Goal: Task Accomplishment & Management: Use online tool/utility

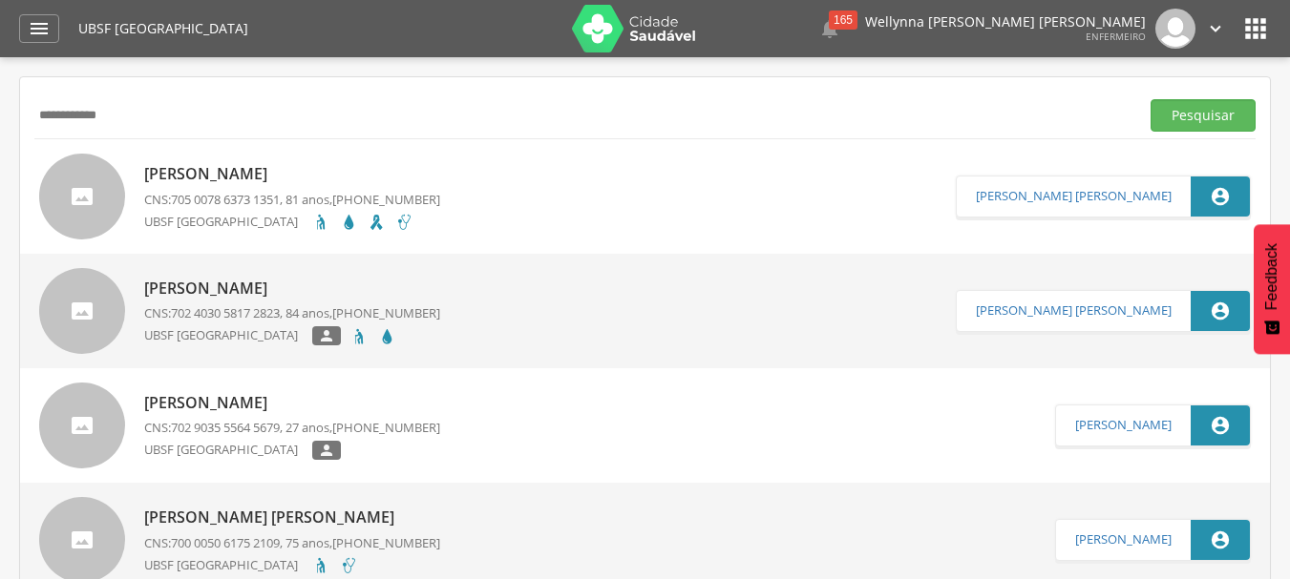
drag, startPoint x: 168, startPoint y: 117, endPoint x: 0, endPoint y: 103, distance: 168.6
click at [0, 103] on div " Supervisão  Distritos  Ubs Coordenador: - Queimadas / PB Intervalo de Tempo…" at bounding box center [645, 346] width 1290 height 579
click at [40, 34] on icon "" at bounding box center [39, 28] width 23 height 23
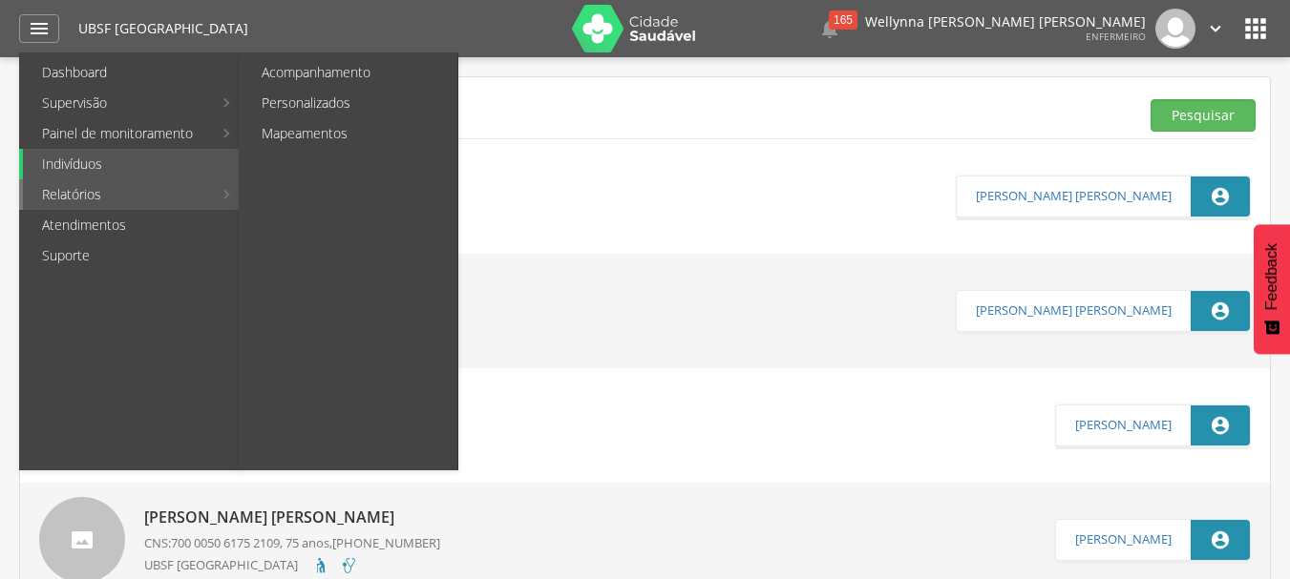
click at [79, 199] on link "Relatórios" at bounding box center [117, 194] width 189 height 31
click at [68, 195] on link "Relatórios" at bounding box center [117, 194] width 189 height 31
click at [318, 97] on link "Personalizados" at bounding box center [349, 103] width 215 height 31
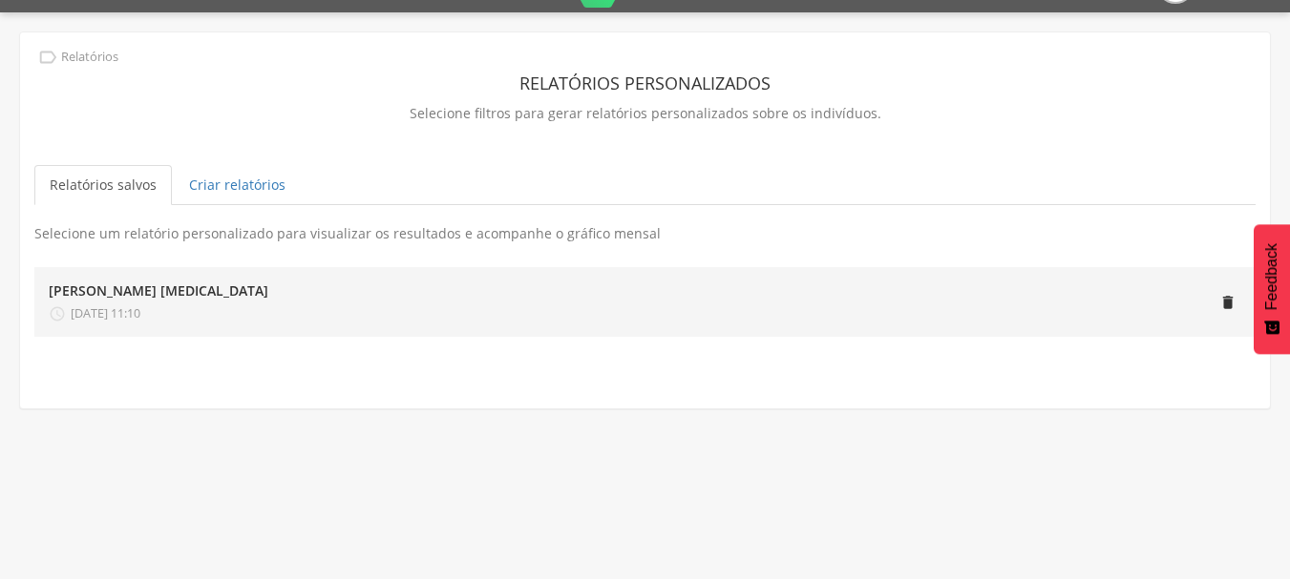
scroll to position [57, 0]
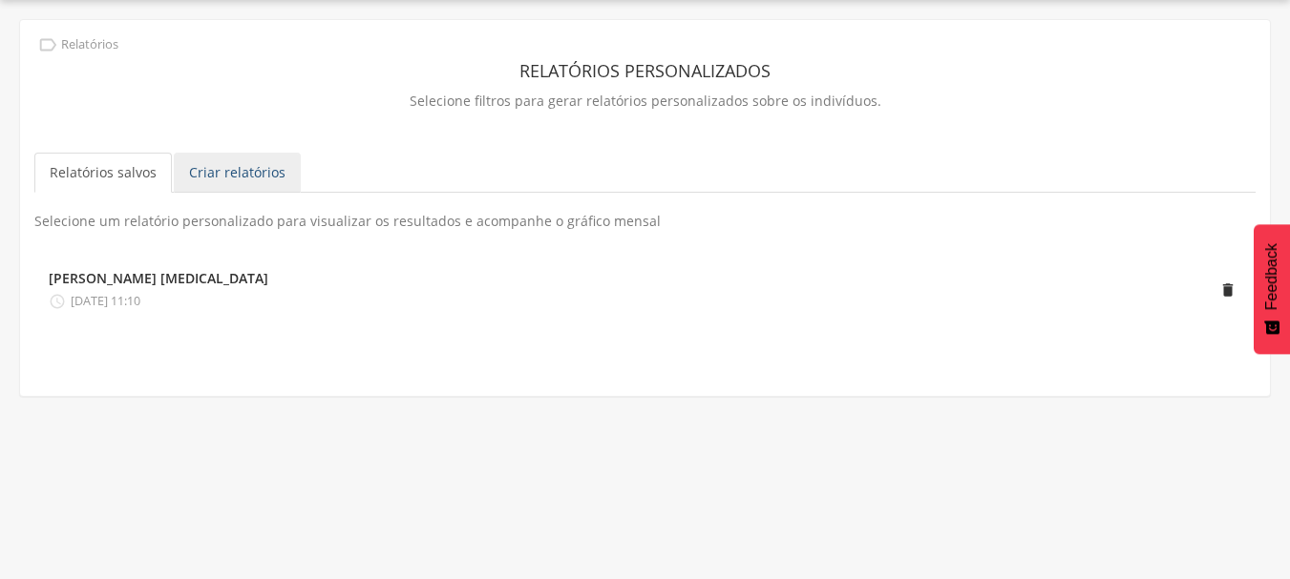
click at [247, 175] on link "Criar relatórios" at bounding box center [237, 173] width 127 height 40
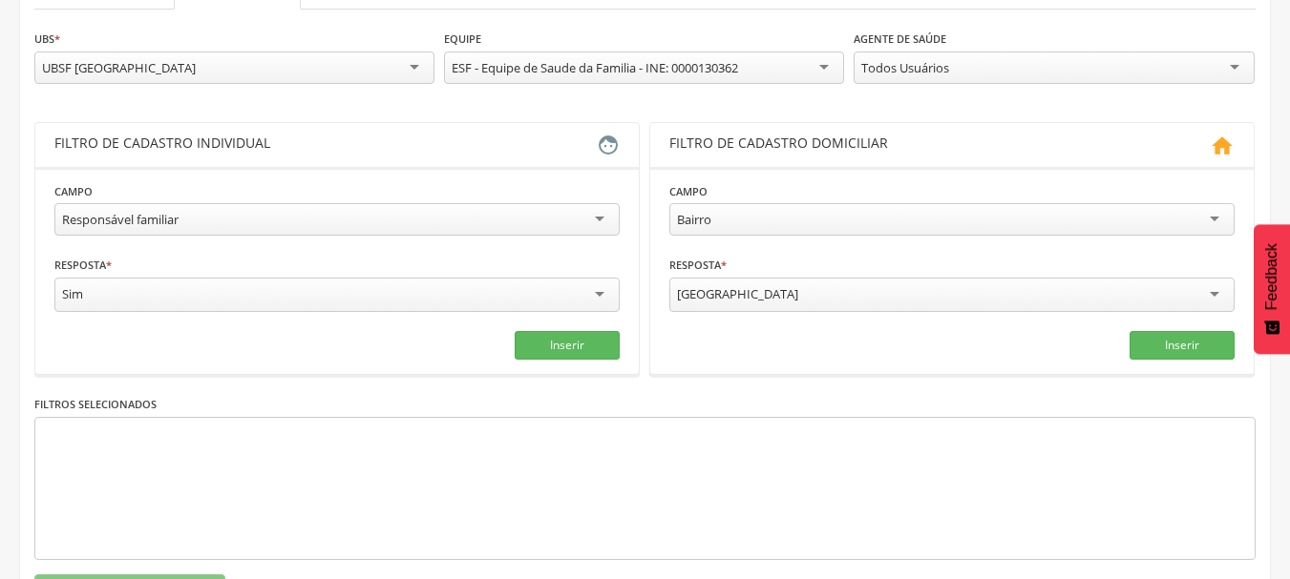
scroll to position [248, 0]
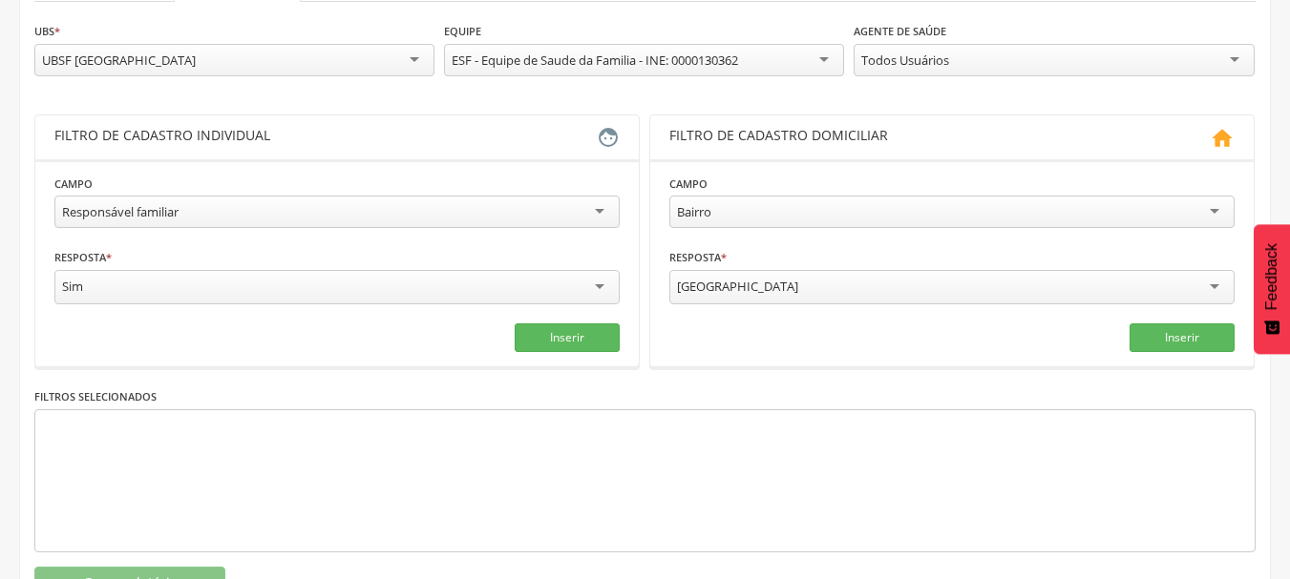
click at [216, 205] on div "Responsável familiar" at bounding box center [336, 212] width 565 height 32
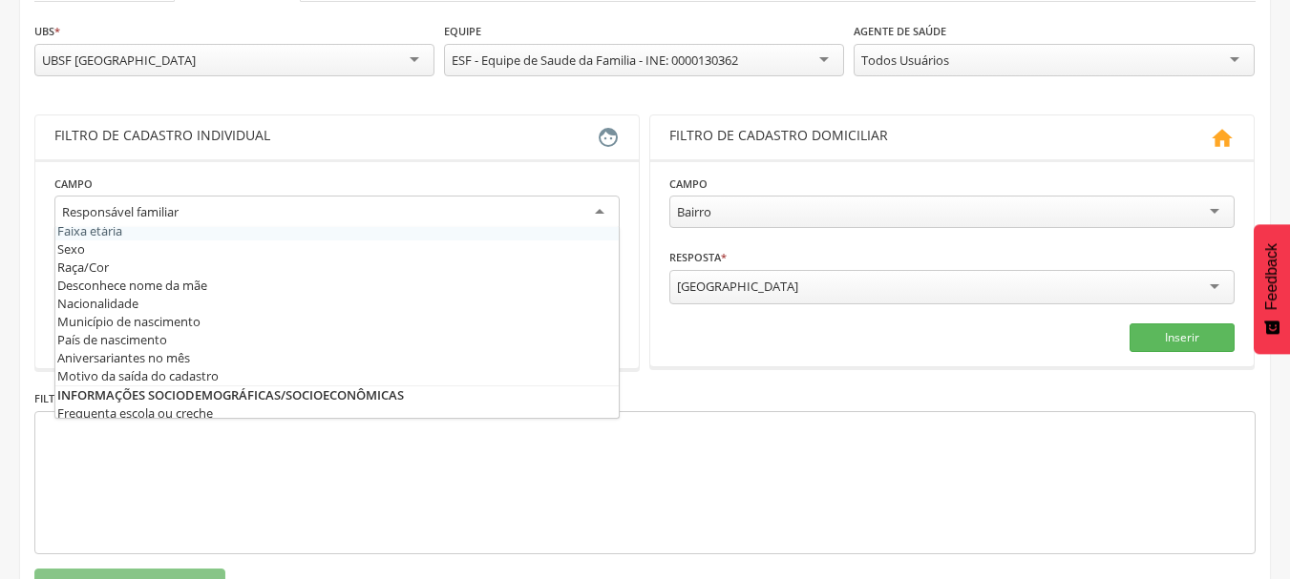
scroll to position [0, 0]
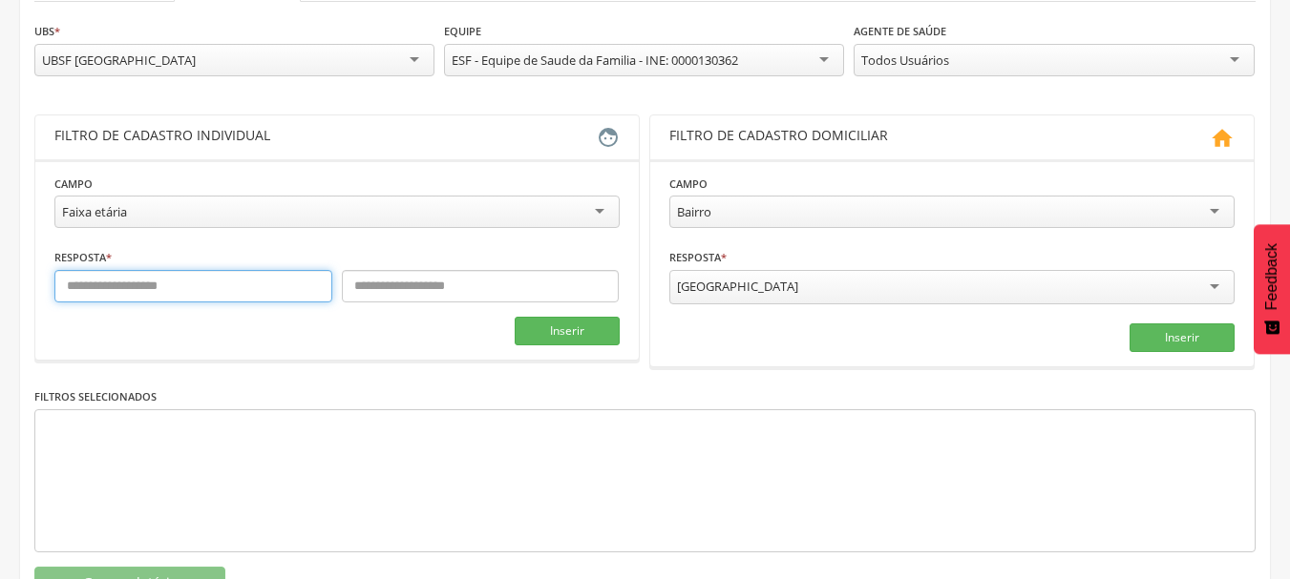
click at [137, 283] on input "text" at bounding box center [193, 286] width 278 height 32
type input "*"
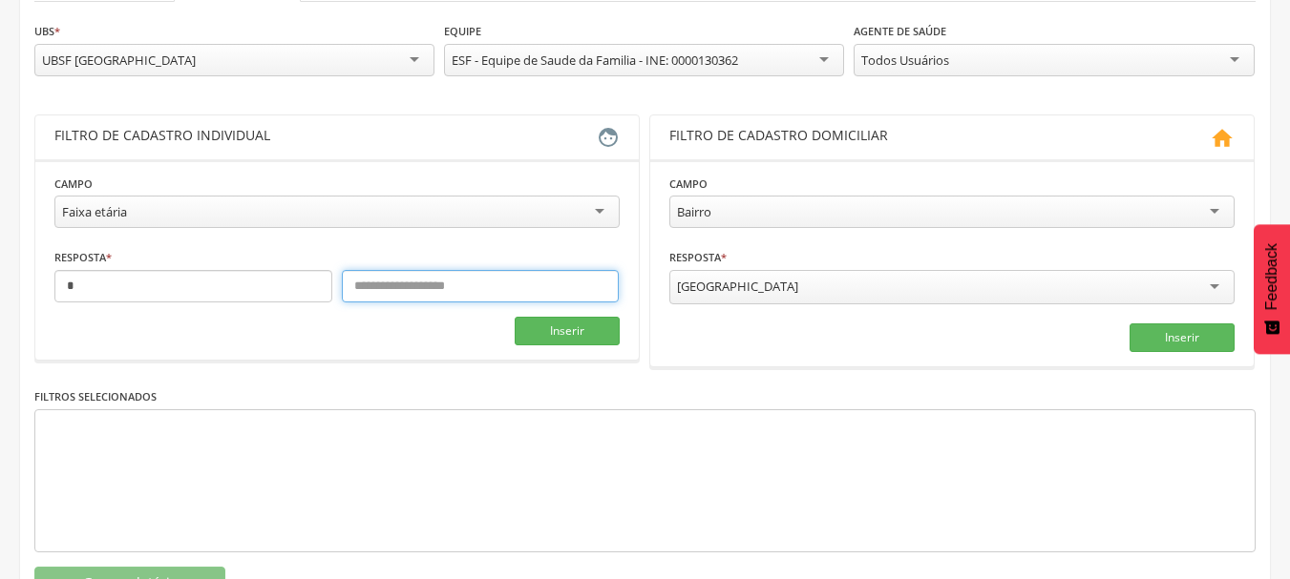
click at [369, 291] on input "text" at bounding box center [481, 286] width 278 height 32
type input "**"
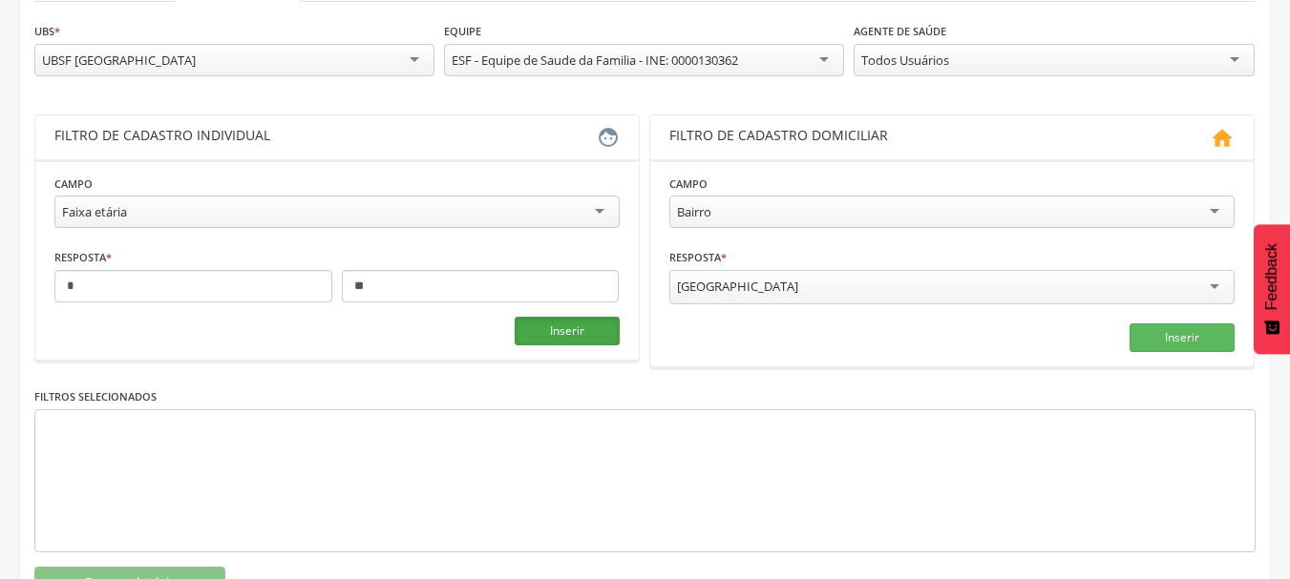
click at [578, 334] on button "Inserir" at bounding box center [567, 331] width 105 height 29
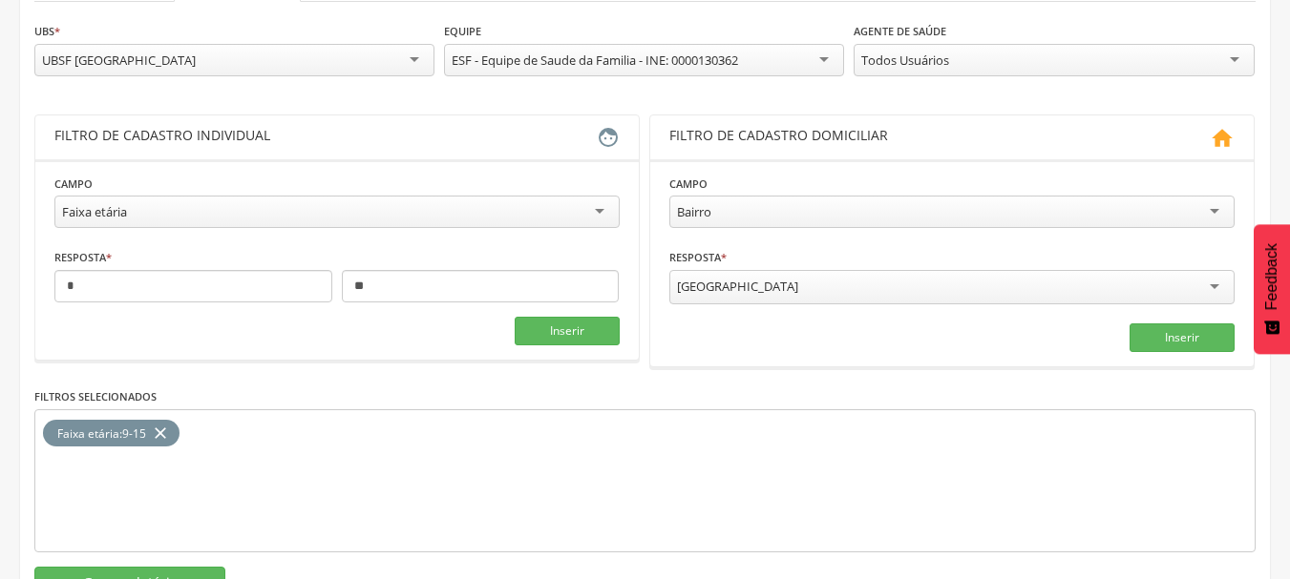
click at [393, 224] on div "Faixa etária" at bounding box center [336, 212] width 565 height 32
click at [506, 290] on div "Masculino" at bounding box center [336, 287] width 565 height 34
click at [555, 336] on button "Inserir" at bounding box center [567, 336] width 105 height 29
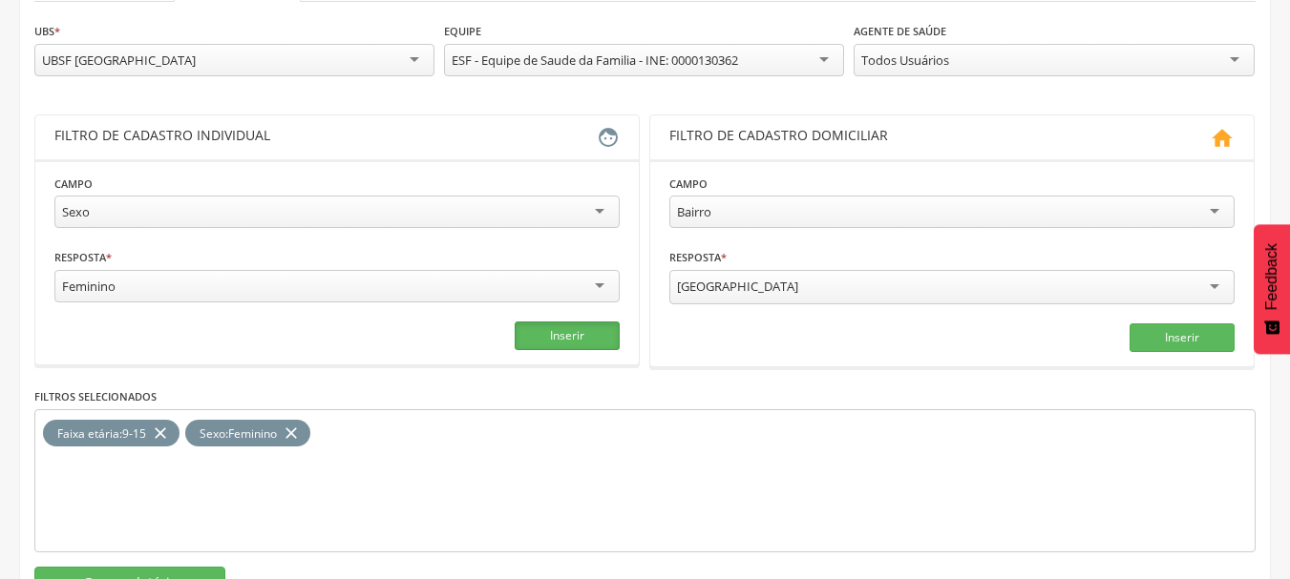
scroll to position [320, 0]
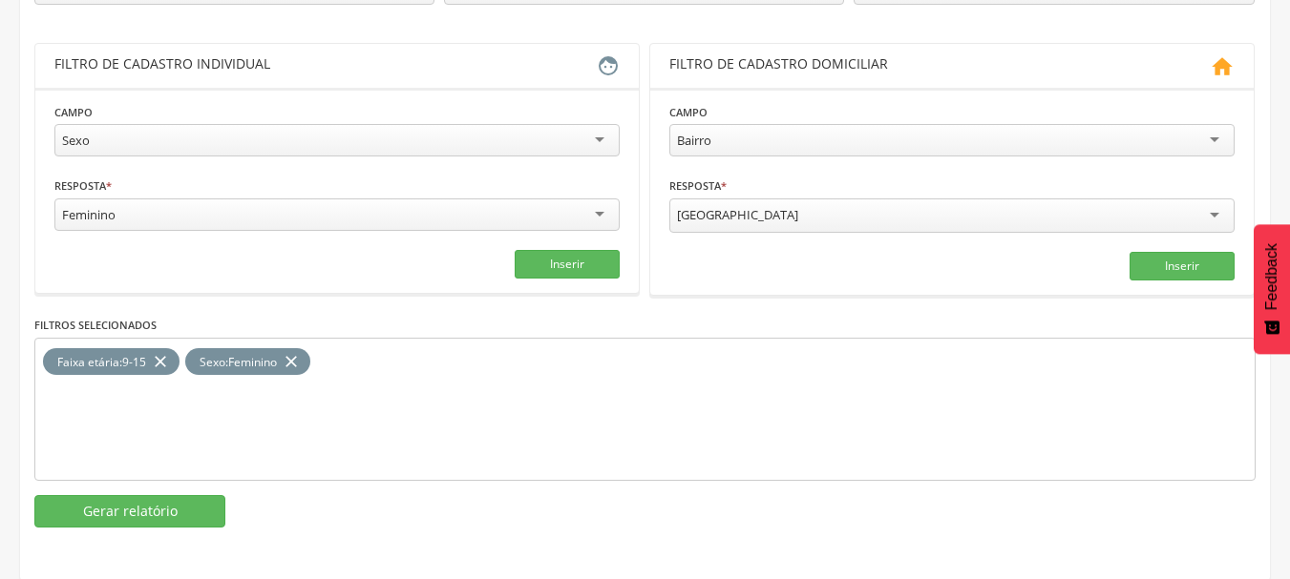
click at [151, 143] on div "Sexo" at bounding box center [336, 140] width 565 height 32
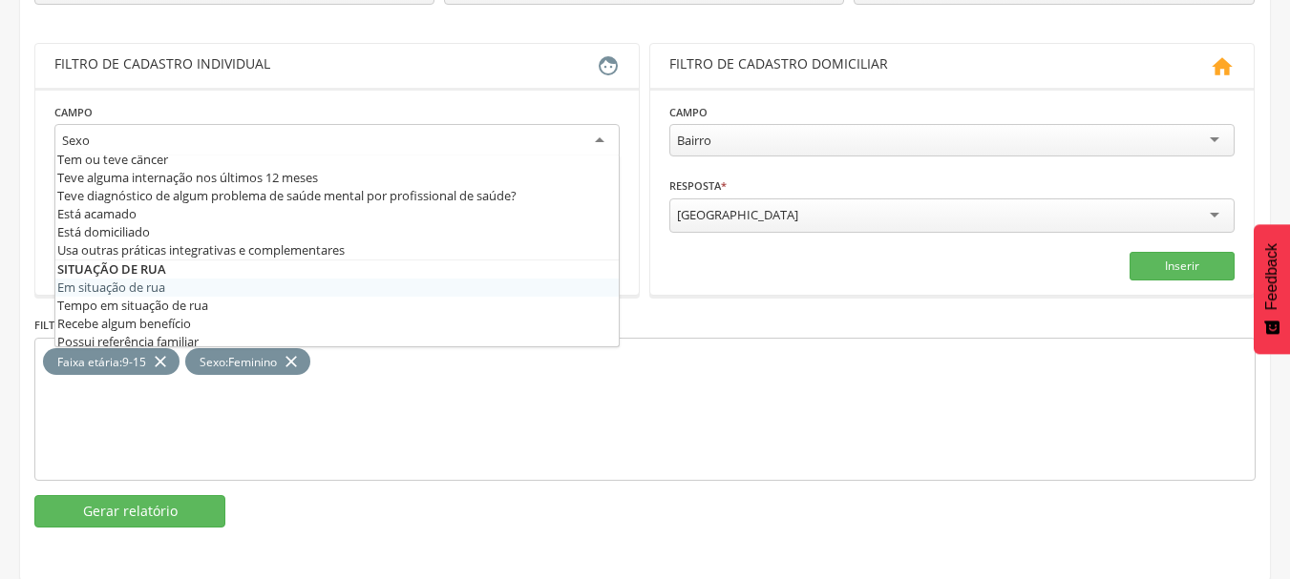
scroll to position [936, 0]
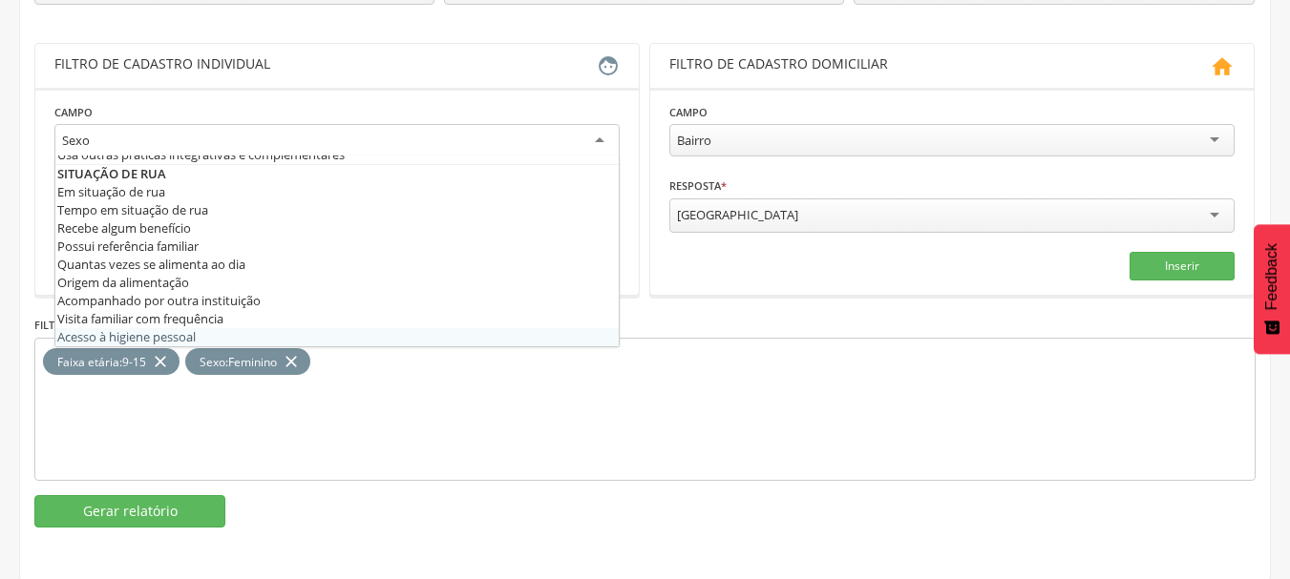
click at [336, 454] on div "Faixa etária : 9-15 close Sexo : Feminino close" at bounding box center [644, 409] width 1221 height 143
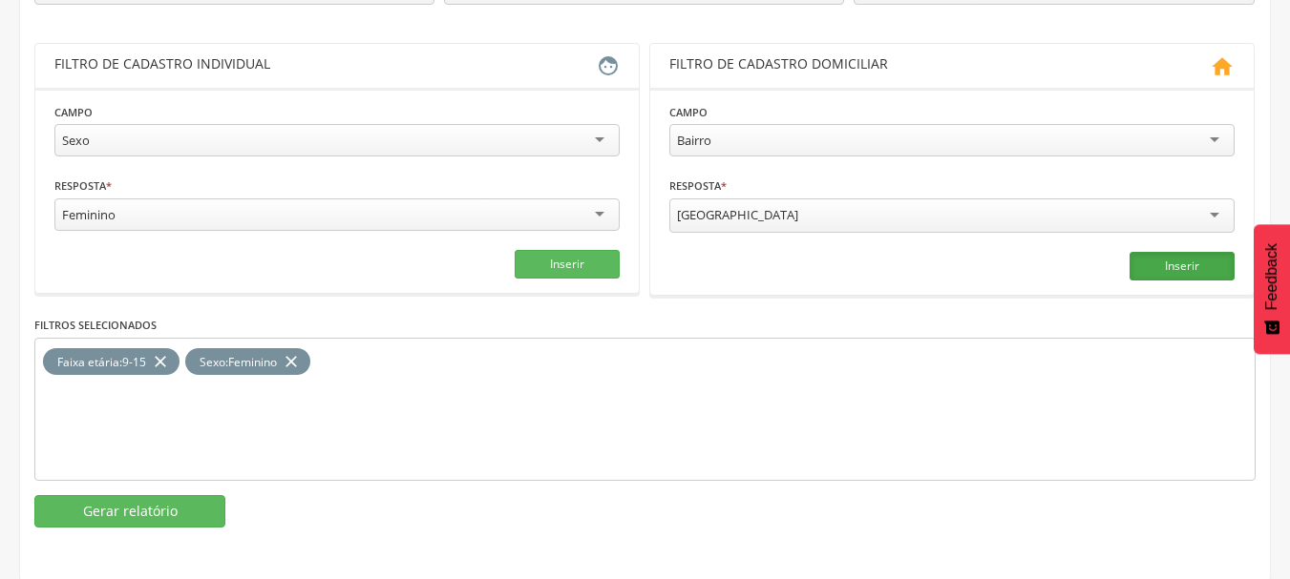
click at [1188, 267] on button "Inserir" at bounding box center [1181, 266] width 105 height 29
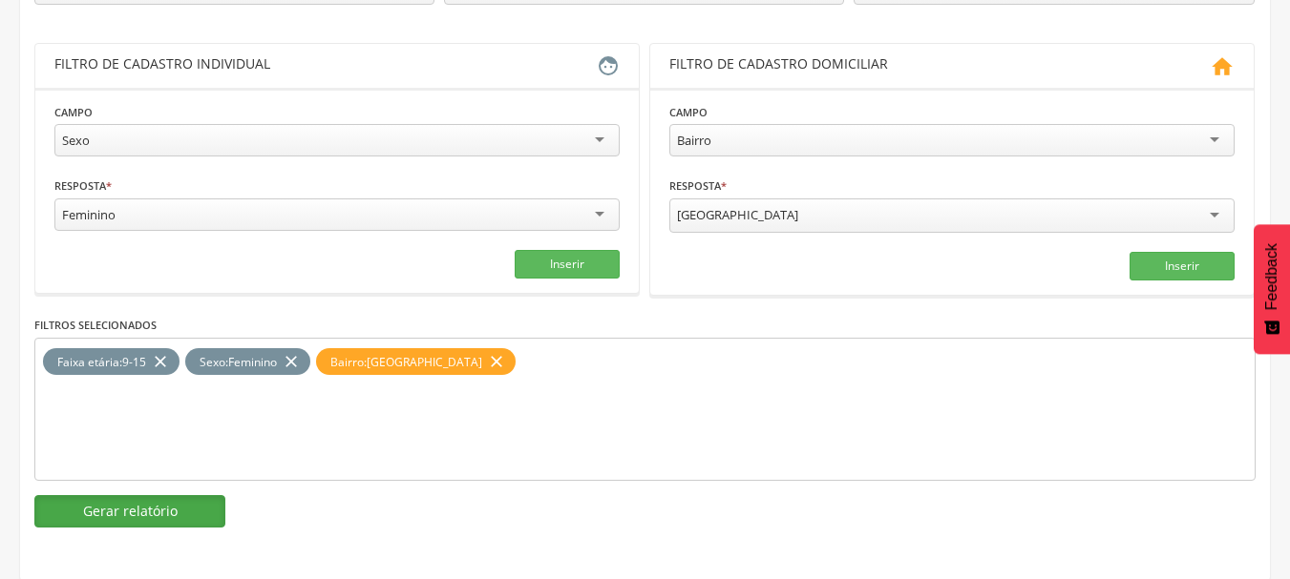
click at [93, 515] on button "Gerar relatório" at bounding box center [129, 511] width 191 height 32
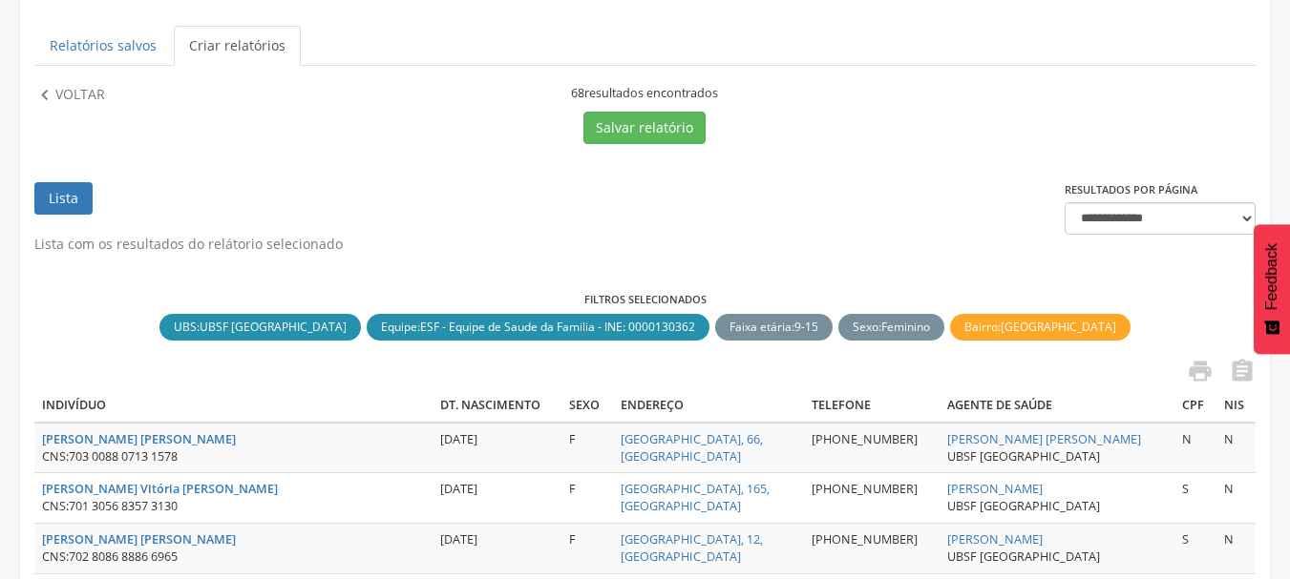
scroll to position [0, 0]
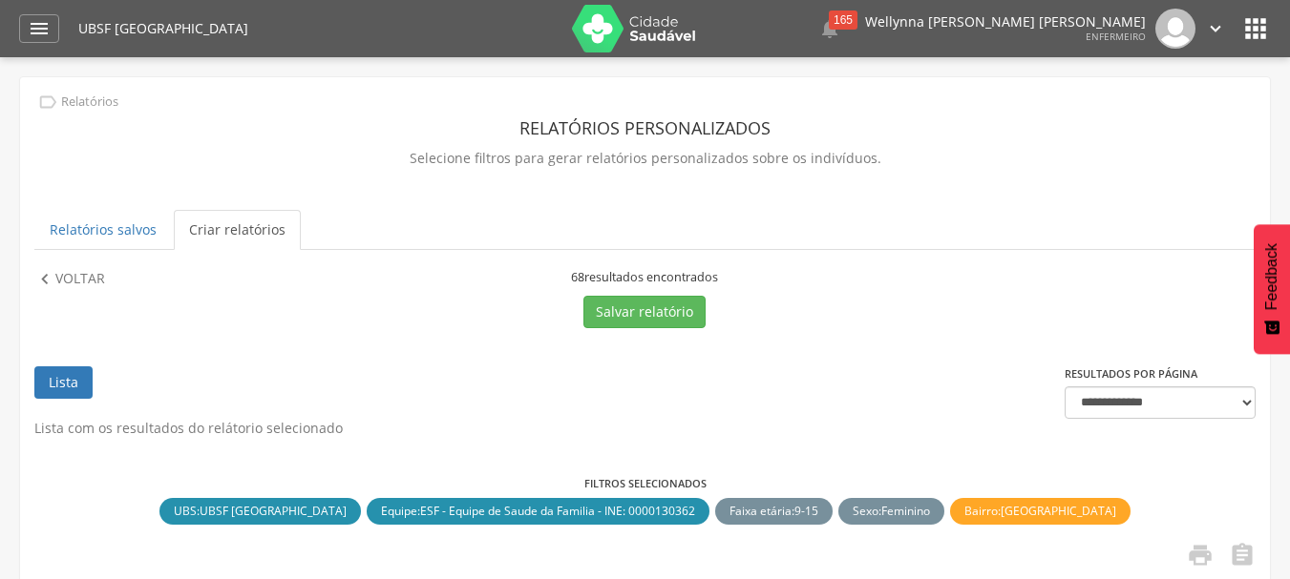
click at [1265, 43] on icon "" at bounding box center [1255, 28] width 31 height 31
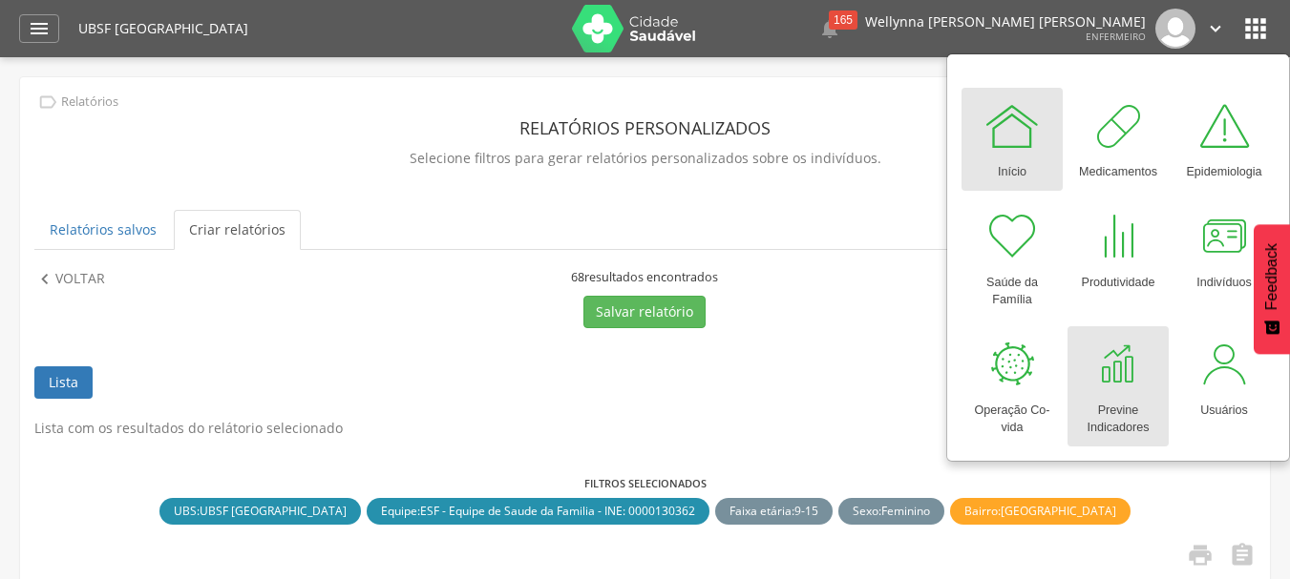
click at [1114, 408] on div "Previne Indicadores" at bounding box center [1118, 415] width 82 height 44
